Goal: Task Accomplishment & Management: Manage account settings

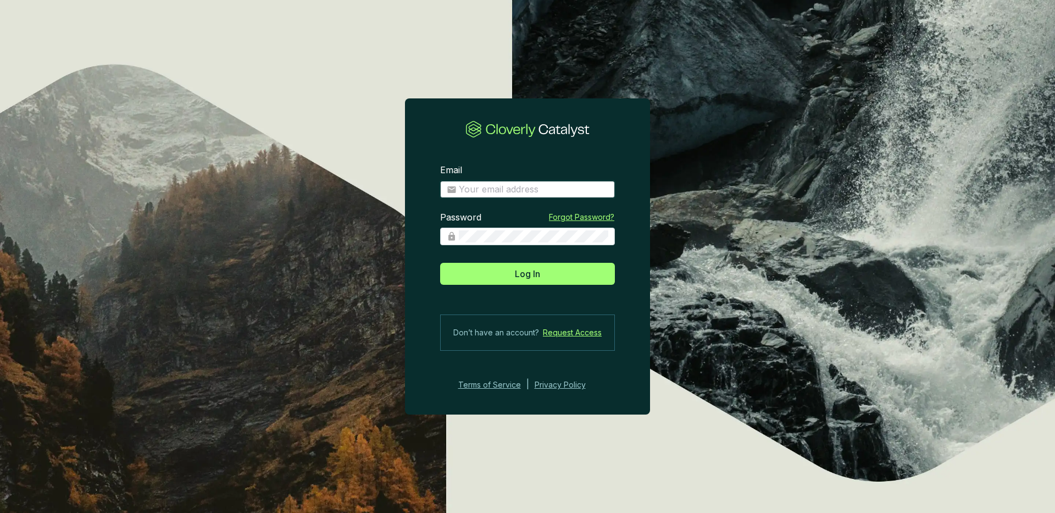
click at [521, 185] on input "Email" at bounding box center [534, 190] width 150 height 12
type input "jtinsley@therm.cool"
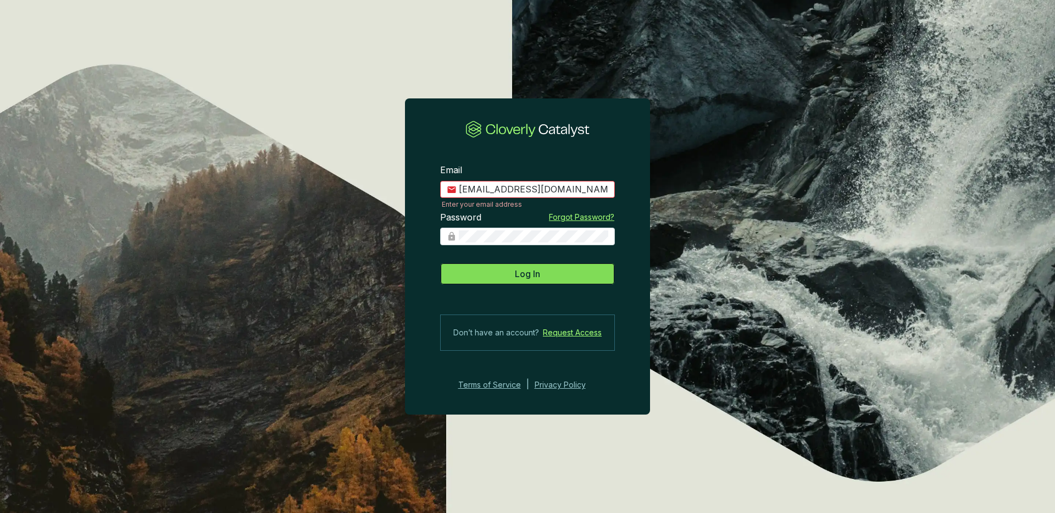
click at [530, 274] on span "Log In" at bounding box center [527, 273] width 25 height 13
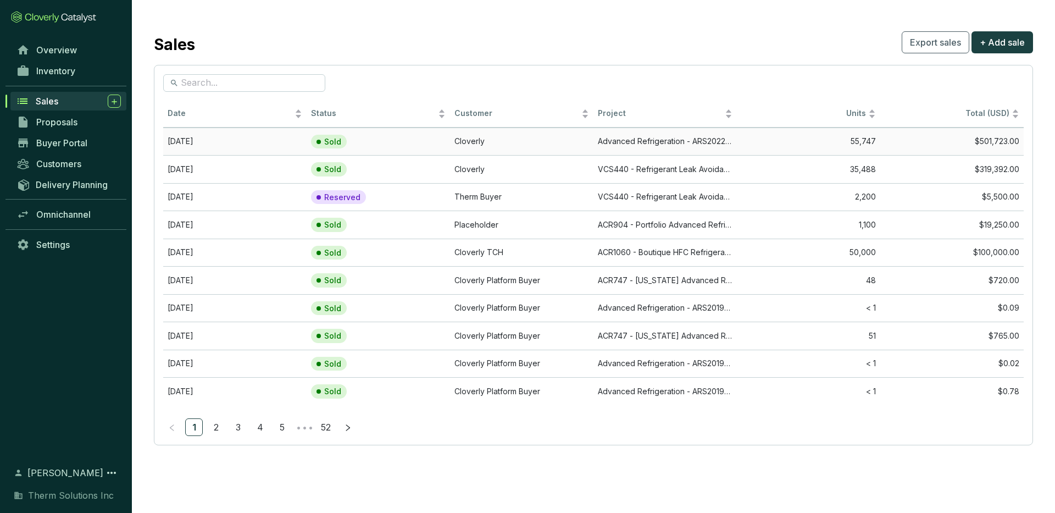
click at [424, 145] on td "Sold" at bounding box center [378, 142] width 143 height 28
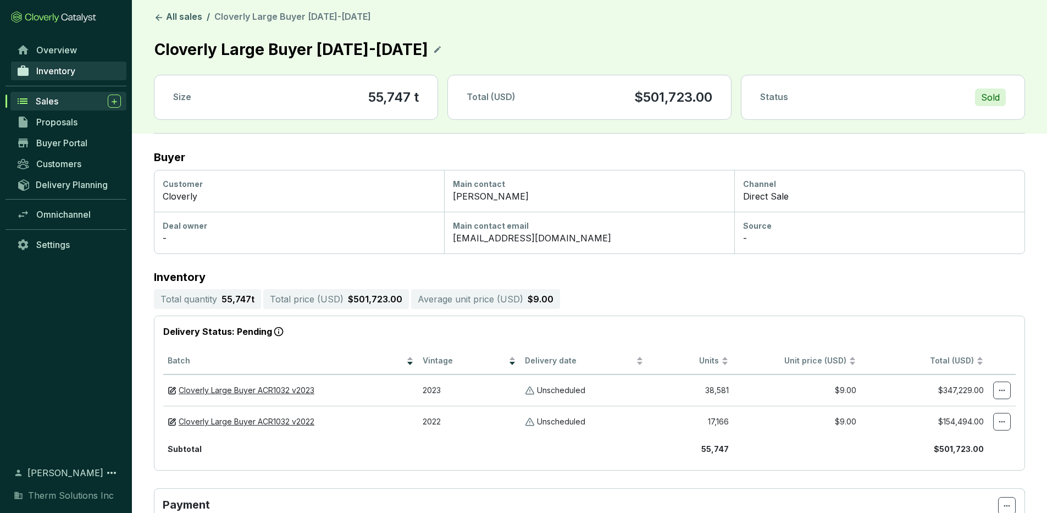
click at [65, 71] on span "Inventory" at bounding box center [55, 70] width 39 height 11
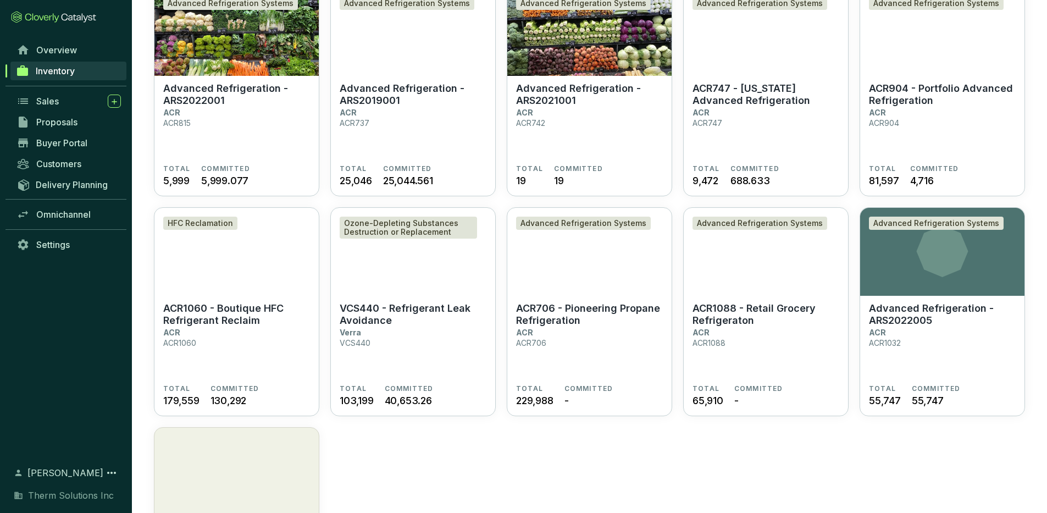
scroll to position [150, 0]
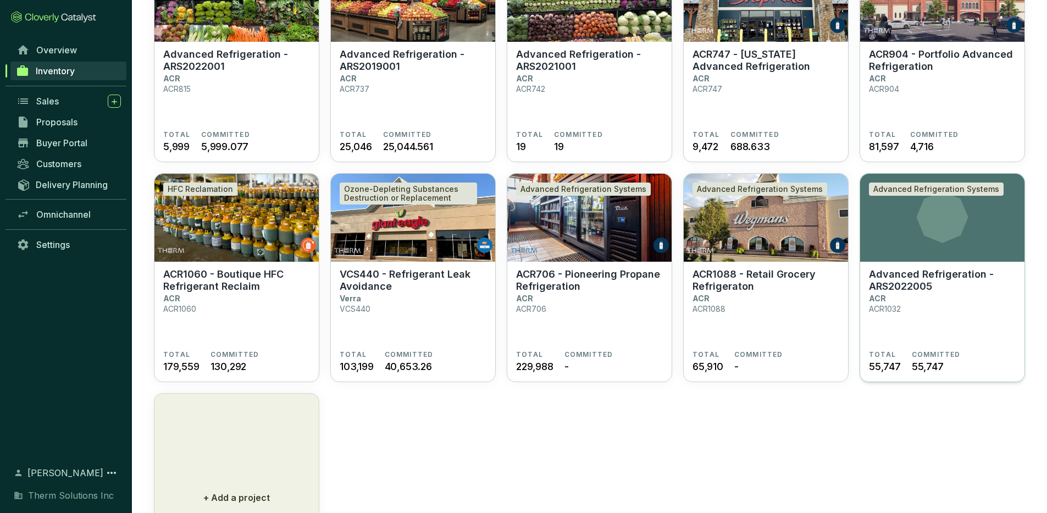
click at [905, 277] on p "Advanced Refrigeration - ARS2022005" at bounding box center [942, 280] width 147 height 24
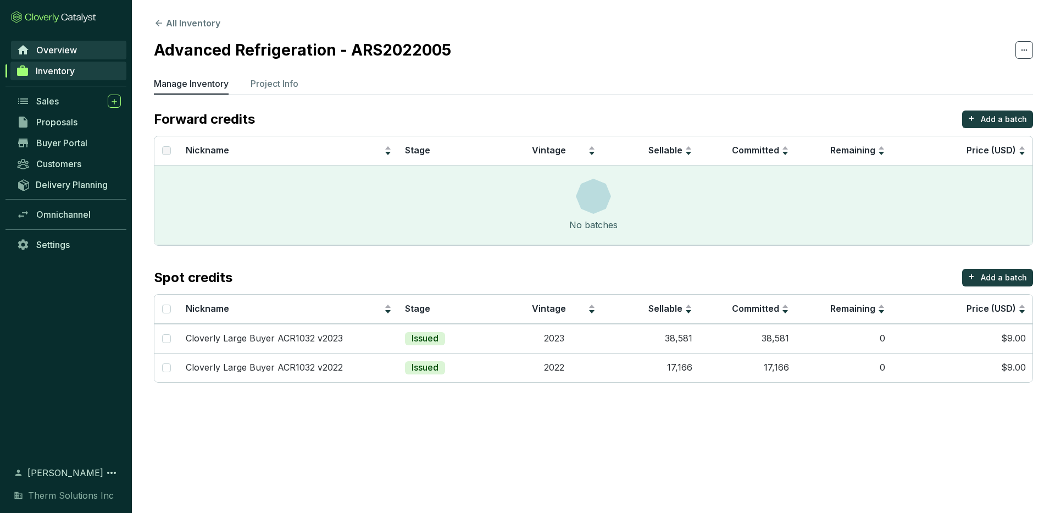
click at [74, 49] on span "Overview" at bounding box center [56, 50] width 41 height 11
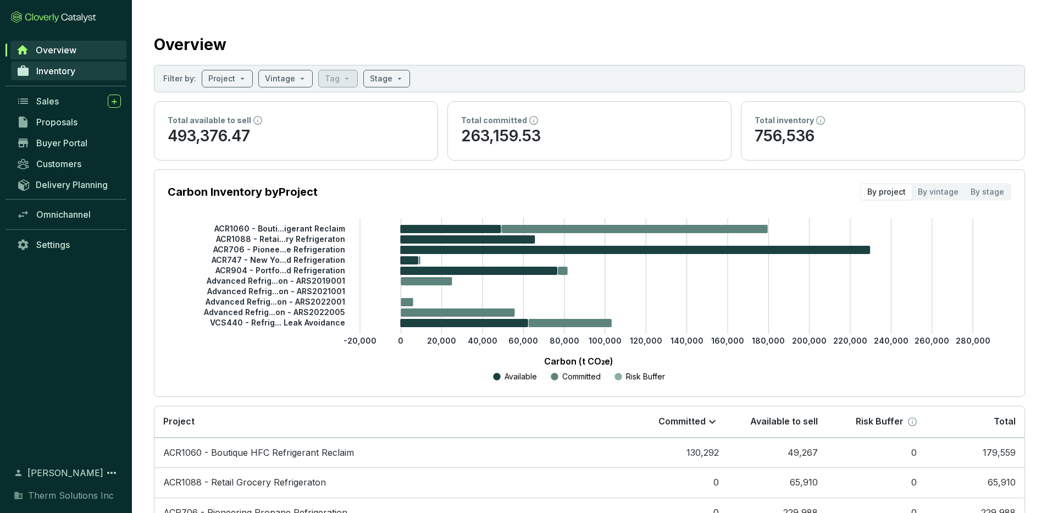
click at [80, 69] on link "Inventory" at bounding box center [68, 71] width 115 height 19
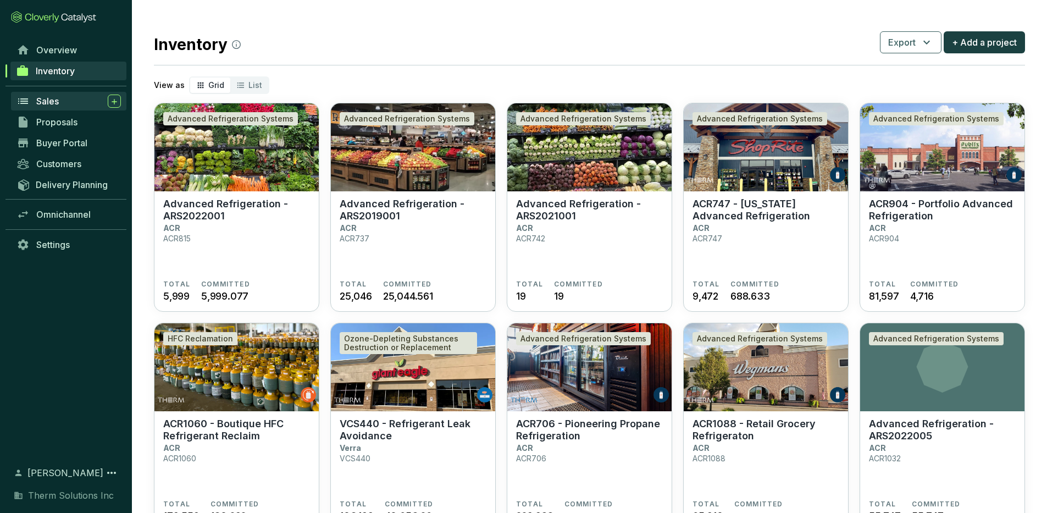
click at [60, 105] on div "Sales" at bounding box center [78, 101] width 85 height 13
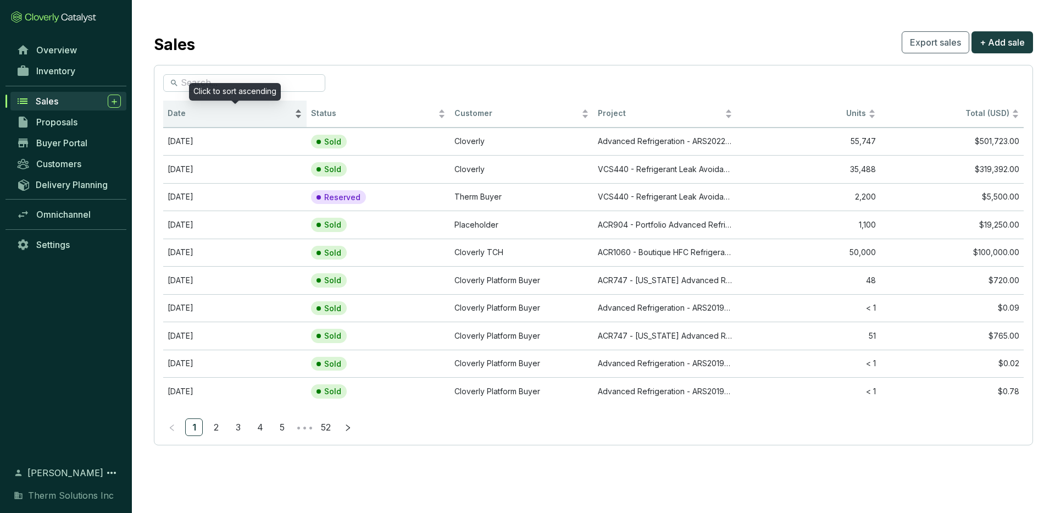
click at [191, 115] on span "Date" at bounding box center [230, 113] width 125 height 10
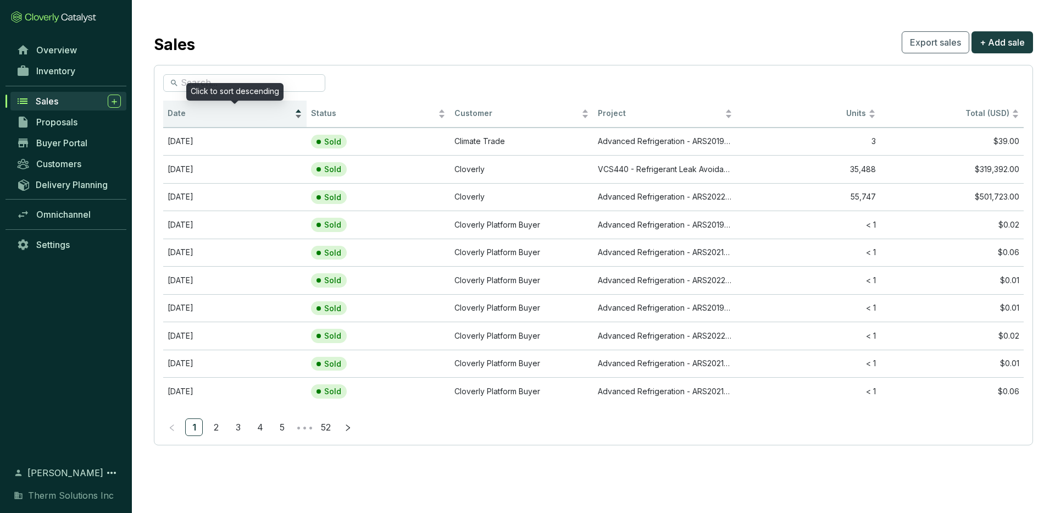
click at [191, 115] on span "Date" at bounding box center [230, 113] width 125 height 10
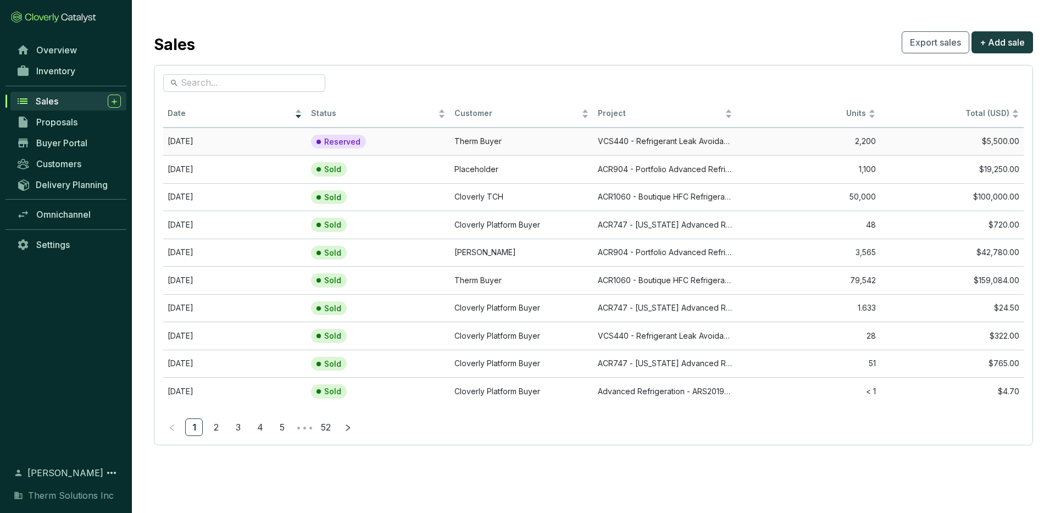
click at [268, 148] on td "[DATE]" at bounding box center [234, 142] width 143 height 28
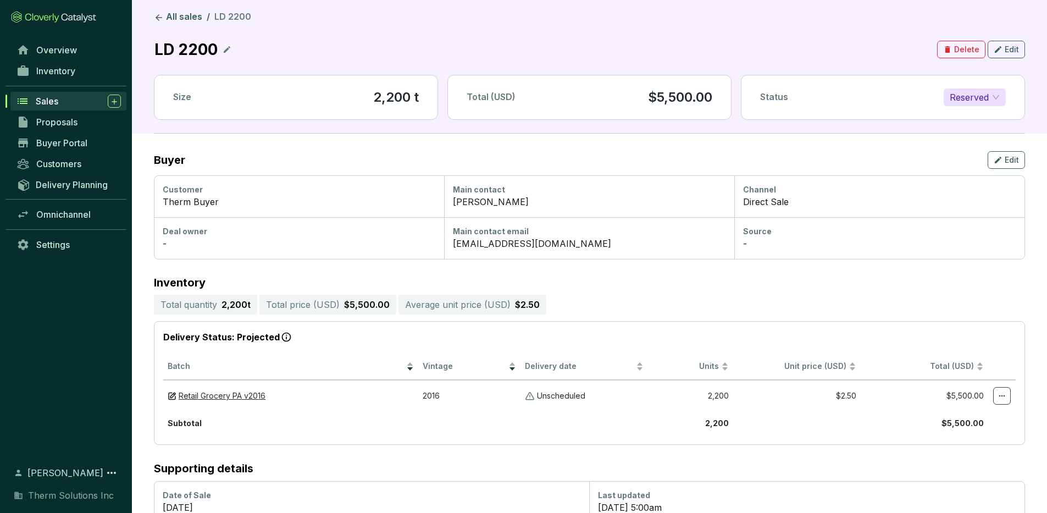
click at [992, 99] on span "Reserved" at bounding box center [975, 97] width 50 height 16
click at [972, 119] on div "Sold" at bounding box center [975, 119] width 45 height 12
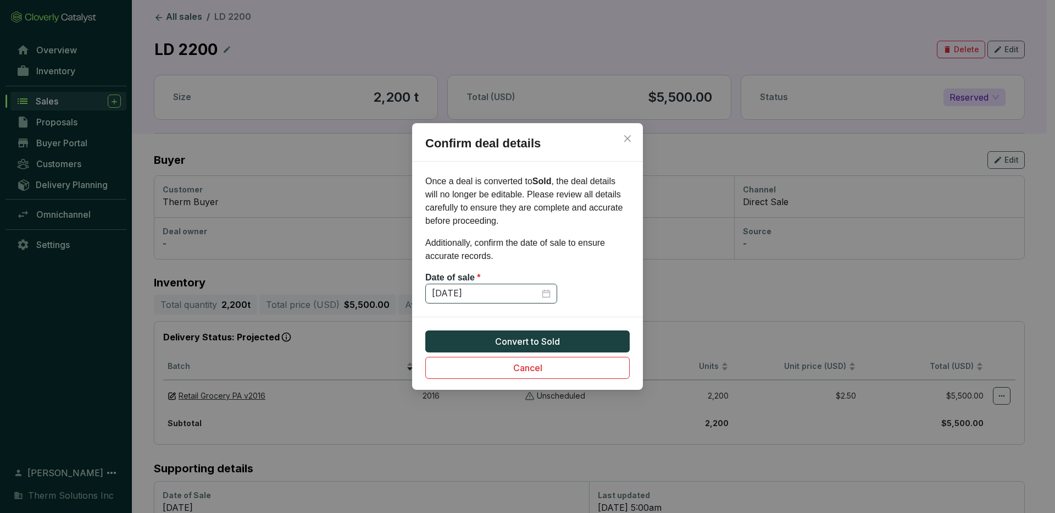
click at [549, 293] on div "[DATE]" at bounding box center [491, 293] width 119 height 12
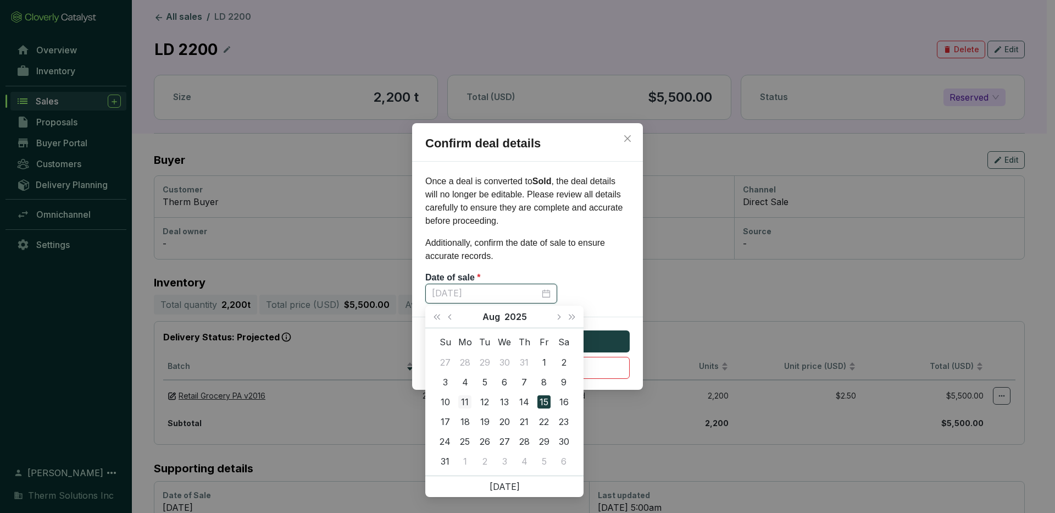
type input "[DATE]"
click at [467, 399] on div "11" at bounding box center [464, 401] width 13 height 13
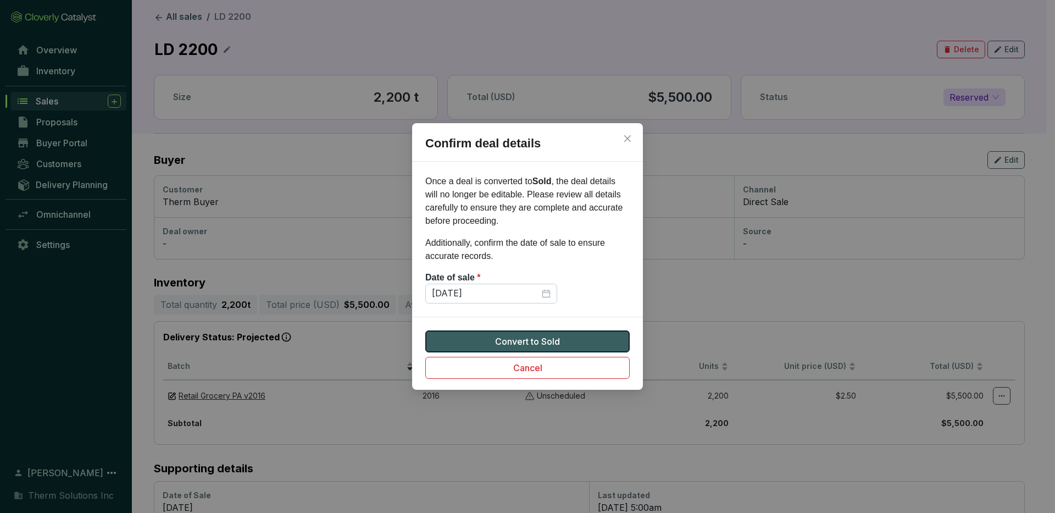
click at [538, 340] on span "Convert to Sold" at bounding box center [527, 341] width 65 height 13
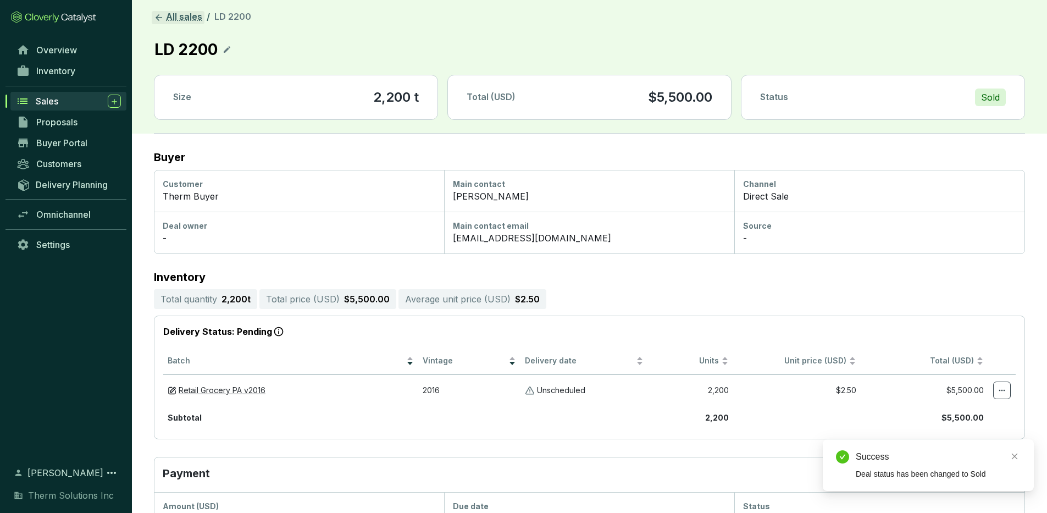
click at [161, 15] on icon at bounding box center [159, 18] width 10 height 10
